Goal: Communication & Community: Participate in discussion

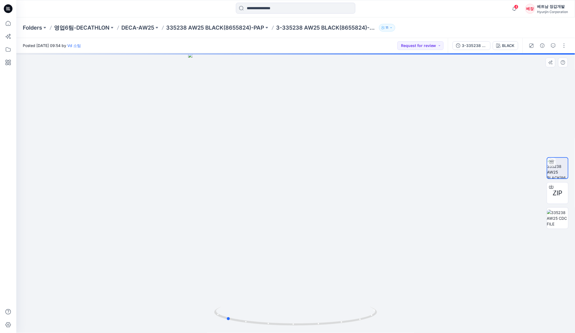
drag, startPoint x: 324, startPoint y: 252, endPoint x: 254, endPoint y: 246, distance: 69.8
click at [254, 246] on div at bounding box center [295, 192] width 558 height 279
drag, startPoint x: 321, startPoint y: 249, endPoint x: 312, endPoint y: 253, distance: 10.3
click at [312, 253] on div at bounding box center [295, 192] width 558 height 279
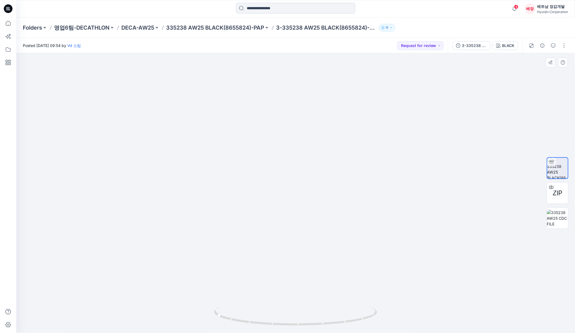
drag, startPoint x: 294, startPoint y: 249, endPoint x: 297, endPoint y: 158, distance: 91.2
click at [297, 158] on img at bounding box center [296, 152] width 278 height 361
drag, startPoint x: 301, startPoint y: 266, endPoint x: 287, endPoint y: 236, distance: 33.1
click at [287, 236] on img at bounding box center [295, 68] width 407 height 529
click at [554, 46] on icon "button" at bounding box center [553, 45] width 4 height 4
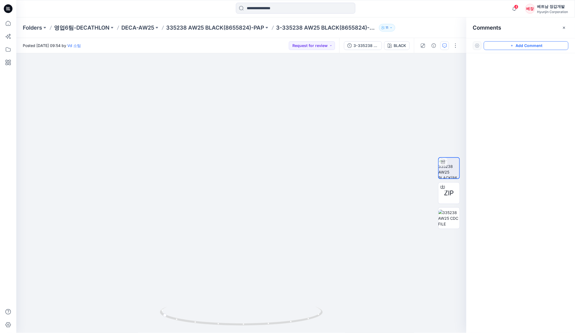
click at [525, 47] on button "Add Comment" at bounding box center [525, 45] width 85 height 9
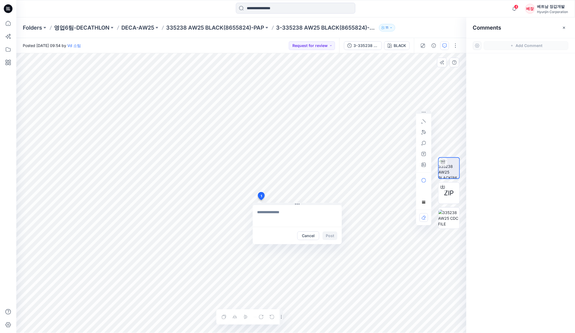
click at [261, 200] on div "1 Cancel Post Layer 1" at bounding box center [241, 192] width 450 height 279
type textarea "*"
type textarea "**********"
click at [329, 234] on button "Post" at bounding box center [329, 235] width 15 height 9
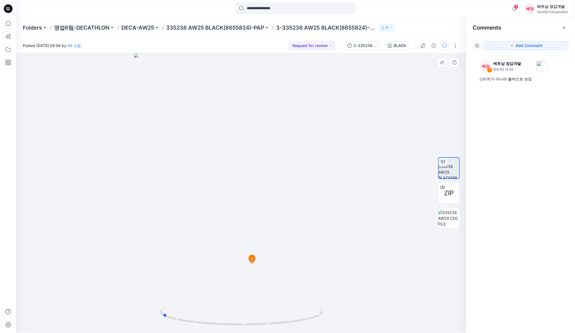
drag, startPoint x: 273, startPoint y: 278, endPoint x: 195, endPoint y: 263, distance: 80.4
click at [195, 263] on div at bounding box center [241, 192] width 450 height 279
drag, startPoint x: 279, startPoint y: 199, endPoint x: 284, endPoint y: 70, distance: 128.7
click at [284, 70] on img at bounding box center [240, 80] width 387 height 503
drag, startPoint x: 250, startPoint y: 253, endPoint x: 250, endPoint y: 230, distance: 22.8
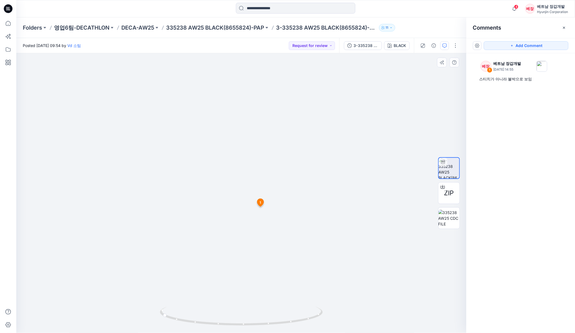
click at [250, 230] on img at bounding box center [240, 81] width 387 height 504
click at [525, 44] on button "Add Comment" at bounding box center [525, 45] width 85 height 9
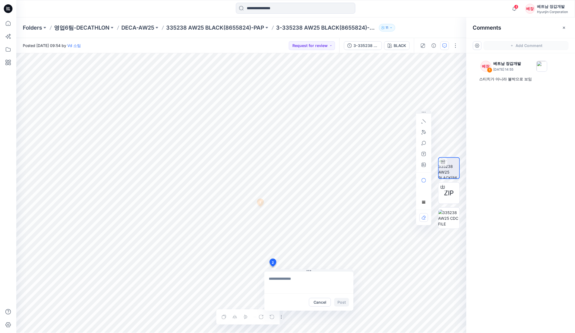
click at [272, 266] on div "2 Cancel Post 1 베장 베트남 장갑개발 [DATE] 14:55 스티치가 아니라 불박으로 보임 Reply Layer 1" at bounding box center [241, 192] width 450 height 279
click at [322, 302] on button "Cancel" at bounding box center [320, 302] width 22 height 9
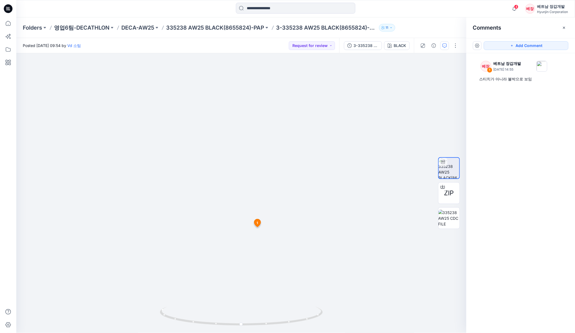
drag, startPoint x: 286, startPoint y: 289, endPoint x: 282, endPoint y: 194, distance: 94.5
click at [282, 194] on img at bounding box center [241, 122] width 325 height 422
drag, startPoint x: 254, startPoint y: 270, endPoint x: 243, endPoint y: 268, distance: 11.1
click at [243, 269] on img at bounding box center [241, 122] width 325 height 422
drag, startPoint x: 260, startPoint y: 268, endPoint x: 323, endPoint y: 264, distance: 63.6
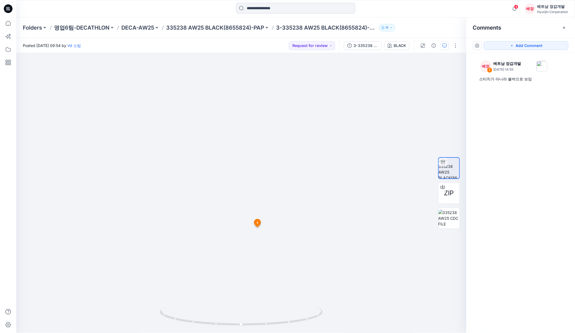
click at [323, 264] on img at bounding box center [241, 122] width 325 height 422
drag, startPoint x: 295, startPoint y: 270, endPoint x: 242, endPoint y: 302, distance: 61.7
click at [209, 269] on img at bounding box center [241, 122] width 325 height 422
click at [352, 258] on div at bounding box center [241, 192] width 450 height 279
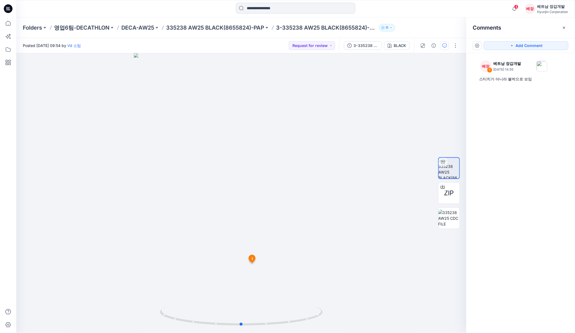
drag, startPoint x: 281, startPoint y: 212, endPoint x: 328, endPoint y: 209, distance: 47.8
click at [281, 211] on div at bounding box center [241, 192] width 450 height 279
drag, startPoint x: 202, startPoint y: 274, endPoint x: 208, endPoint y: 273, distance: 5.7
click at [202, 273] on div at bounding box center [241, 192] width 450 height 279
drag, startPoint x: 244, startPoint y: 278, endPoint x: 294, endPoint y: 267, distance: 50.3
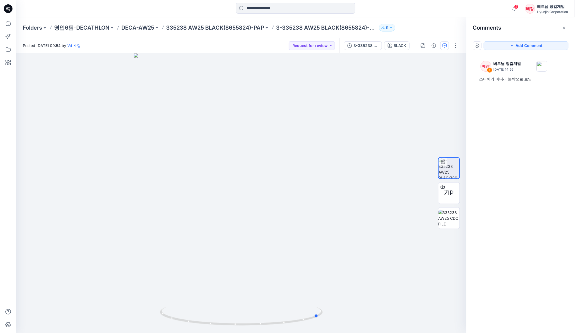
click at [294, 267] on div at bounding box center [241, 192] width 450 height 279
drag, startPoint x: 250, startPoint y: 262, endPoint x: 300, endPoint y: 253, distance: 50.2
click at [300, 253] on div at bounding box center [241, 192] width 450 height 279
drag, startPoint x: 251, startPoint y: 256, endPoint x: 223, endPoint y: 252, distance: 28.8
click at [223, 252] on div at bounding box center [241, 192] width 450 height 279
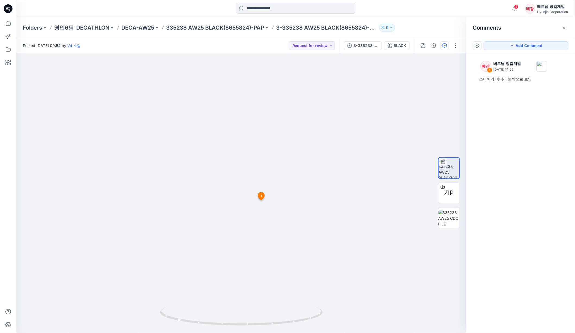
drag, startPoint x: 249, startPoint y: 257, endPoint x: 255, endPoint y: 220, distance: 38.2
click at [255, 220] on img at bounding box center [241, 68] width 407 height 529
click at [518, 42] on button "Add Comment" at bounding box center [525, 45] width 85 height 9
click at [234, 249] on div "2 1 베장 베트남 장갑개발 [DATE] 14:55 스티치가 아니라 불박으로 보임 Reply" at bounding box center [241, 192] width 450 height 279
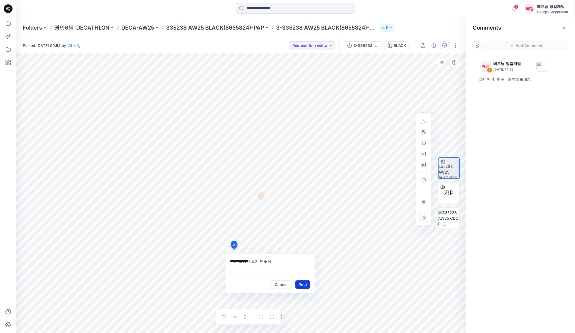
type textarea "**********"
click at [304, 284] on button "Post" at bounding box center [302, 284] width 15 height 9
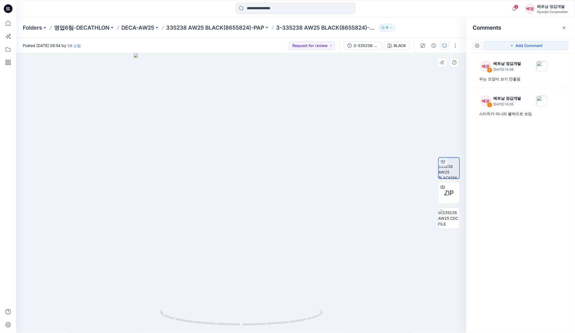
drag, startPoint x: 305, startPoint y: 277, endPoint x: 237, endPoint y: 264, distance: 69.4
click at [207, 250] on img at bounding box center [241, 193] width 215 height 280
drag, startPoint x: 253, startPoint y: 266, endPoint x: 182, endPoint y: 253, distance: 71.8
click at [170, 254] on img at bounding box center [241, 193] width 215 height 280
drag, startPoint x: 269, startPoint y: 263, endPoint x: 272, endPoint y: 138, distance: 124.8
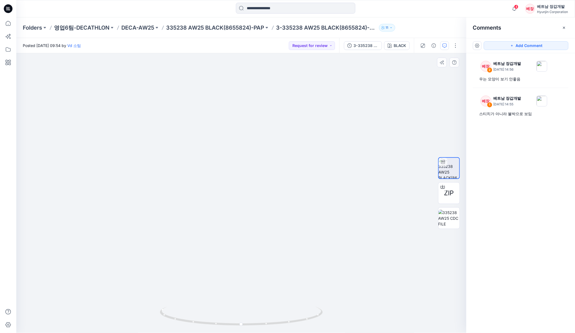
click at [272, 138] on img at bounding box center [241, 160] width 309 height 345
drag, startPoint x: 262, startPoint y: 326, endPoint x: 190, endPoint y: 321, distance: 71.8
click at [190, 321] on icon at bounding box center [242, 316] width 164 height 20
click at [518, 45] on button "Add Comment" at bounding box center [525, 45] width 85 height 9
click at [311, 109] on div "3 1 베장 베트남 장갑개발 [DATE] 14:55 스티치가 아니라 불박으로 보임 Reply 2 베장 베트남 장갑개발 [DATE] 14:56 …" at bounding box center [241, 192] width 450 height 279
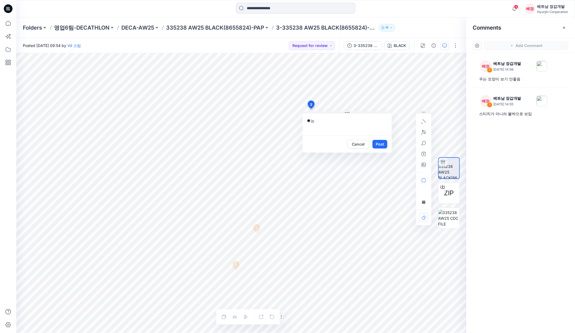
type textarea "*"
type textarea "**********"
click at [381, 145] on button "Post" at bounding box center [379, 144] width 15 height 9
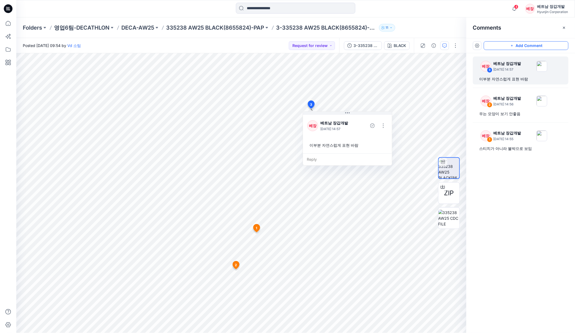
click at [527, 44] on button "Add Comment" at bounding box center [525, 45] width 85 height 9
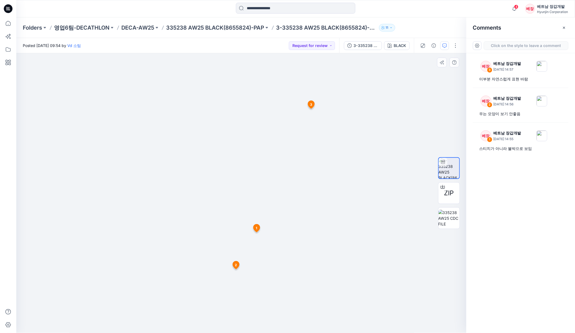
click at [228, 321] on div "4 1 베장 베트남 장갑개발 [DATE] 14:55 스티치가 아니라 불박으로 보임 Reply 2 베장 베트남 장갑개발 [DATE] 14:56 …" at bounding box center [241, 192] width 450 height 279
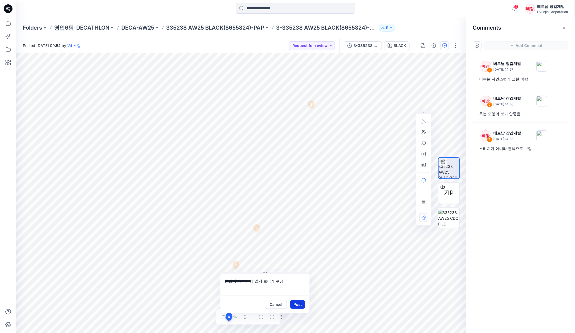
type textarea "**********"
click at [302, 302] on button "Post" at bounding box center [297, 304] width 15 height 9
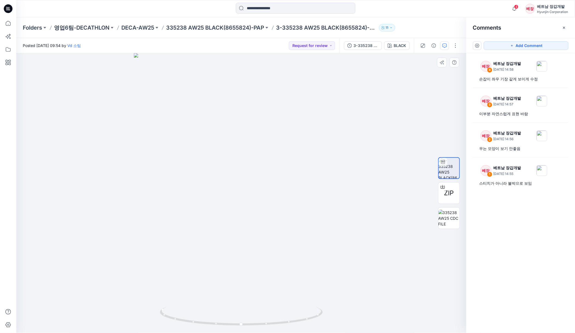
drag, startPoint x: 251, startPoint y: 230, endPoint x: 239, endPoint y: 219, distance: 15.8
click at [231, 223] on img at bounding box center [241, 193] width 215 height 280
drag, startPoint x: 234, startPoint y: 208, endPoint x: 263, endPoint y: 244, distance: 46.2
click at [210, 204] on img at bounding box center [241, 193] width 215 height 280
click at [378, 221] on div at bounding box center [241, 192] width 450 height 279
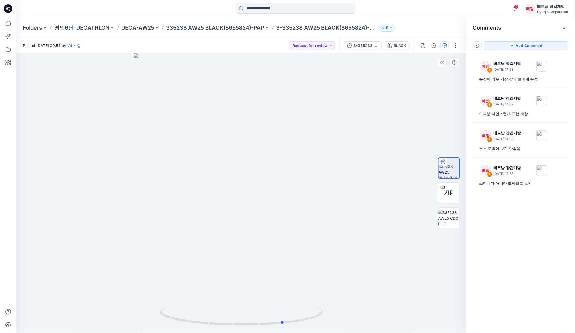
drag, startPoint x: 282, startPoint y: 260, endPoint x: 232, endPoint y: 249, distance: 50.5
click at [232, 249] on div at bounding box center [241, 192] width 450 height 279
drag, startPoint x: 233, startPoint y: 249, endPoint x: 211, endPoint y: 245, distance: 22.1
click at [211, 245] on div at bounding box center [241, 192] width 450 height 279
drag, startPoint x: 277, startPoint y: 173, endPoint x: 188, endPoint y: 173, distance: 89.5
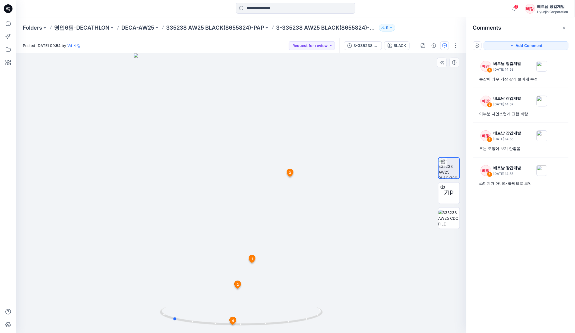
click at [188, 173] on div at bounding box center [241, 192] width 450 height 279
drag, startPoint x: 235, startPoint y: 289, endPoint x: 255, endPoint y: 163, distance: 127.3
click at [255, 163] on img at bounding box center [241, 130] width 407 height 405
drag, startPoint x: 258, startPoint y: 160, endPoint x: 239, endPoint y: 196, distance: 41.3
click at [239, 196] on img at bounding box center [241, 150] width 407 height 366
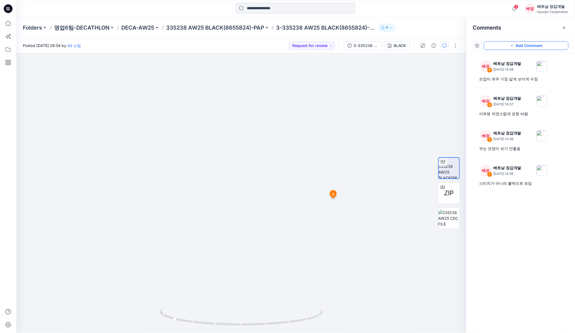
drag, startPoint x: 519, startPoint y: 46, endPoint x: 246, endPoint y: 172, distance: 301.3
click at [518, 45] on button "Add Comment" at bounding box center [525, 45] width 85 height 9
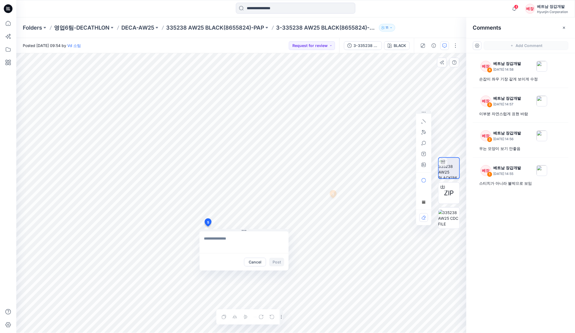
click at [208, 226] on div "5 Cancel Post 1 베장 베트남 장갑개발 [DATE] 14:55 스티치가 아니라 불박으로 보임 Reply 2 베장 베트남 장갑개발 […" at bounding box center [241, 192] width 450 height 279
type textarea "**********"
click at [274, 262] on button "Post" at bounding box center [276, 261] width 15 height 9
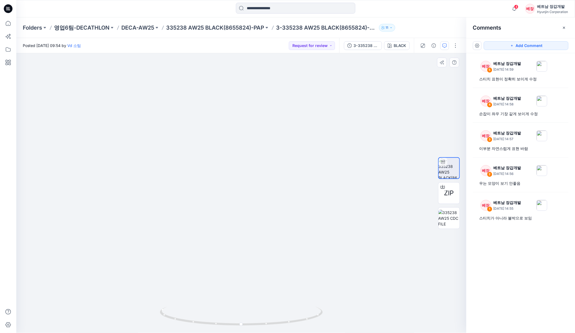
drag, startPoint x: 308, startPoint y: 251, endPoint x: 269, endPoint y: 101, distance: 154.8
click at [269, 101] on img at bounding box center [240, 81] width 387 height 504
drag, startPoint x: 316, startPoint y: 261, endPoint x: 215, endPoint y: 249, distance: 101.2
click at [215, 249] on img at bounding box center [240, 81] width 387 height 504
drag, startPoint x: 268, startPoint y: 276, endPoint x: 301, endPoint y: 291, distance: 36.4
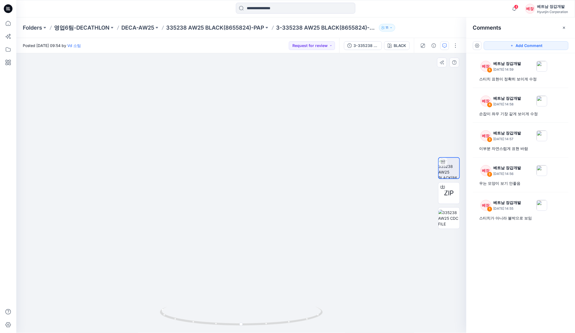
click at [193, 264] on img at bounding box center [240, 81] width 387 height 504
drag, startPoint x: 303, startPoint y: 277, endPoint x: 249, endPoint y: 269, distance: 54.7
click at [247, 269] on img at bounding box center [240, 81] width 387 height 504
drag, startPoint x: 251, startPoint y: 272, endPoint x: 315, endPoint y: 256, distance: 66.1
click at [315, 256] on img at bounding box center [240, 81] width 387 height 504
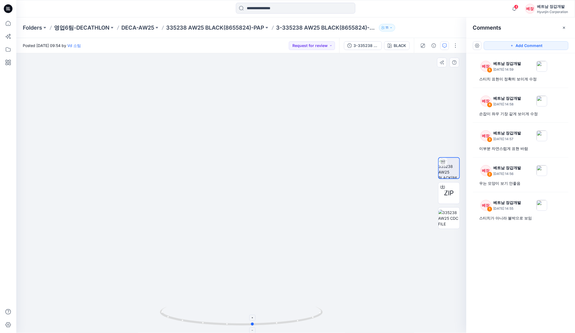
drag, startPoint x: 243, startPoint y: 326, endPoint x: 254, endPoint y: 321, distance: 12.6
click at [254, 321] on icon at bounding box center [242, 316] width 164 height 20
click at [531, 48] on button "Add Comment" at bounding box center [525, 45] width 85 height 9
click at [226, 73] on div "6" at bounding box center [241, 192] width 450 height 279
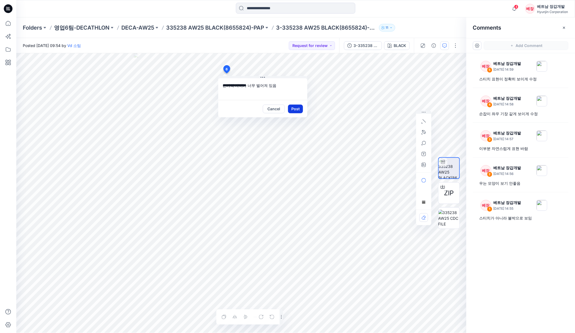
type textarea "**********"
click at [297, 109] on button "Post" at bounding box center [295, 108] width 15 height 9
